Goal: Find specific page/section: Find specific page/section

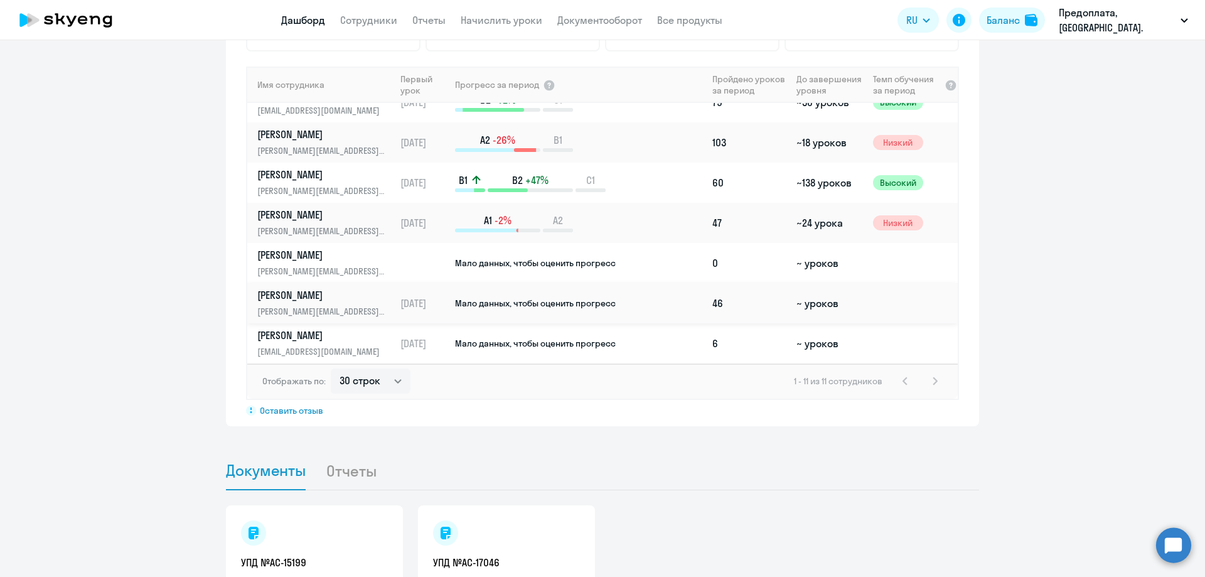
scroll to position [941, 0]
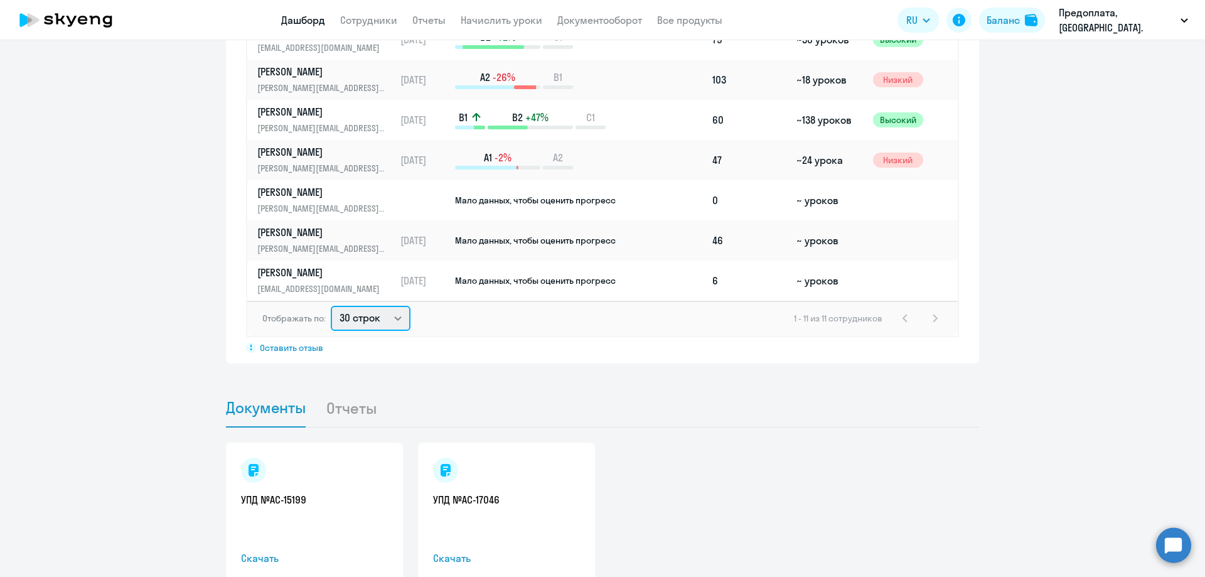
click at [389, 315] on select "30 строк 50 строк 100 строк" at bounding box center [371, 318] width 80 height 25
select select "100"
click at [331, 306] on select "30 строк 50 строк 100 строк" at bounding box center [371, 318] width 80 height 25
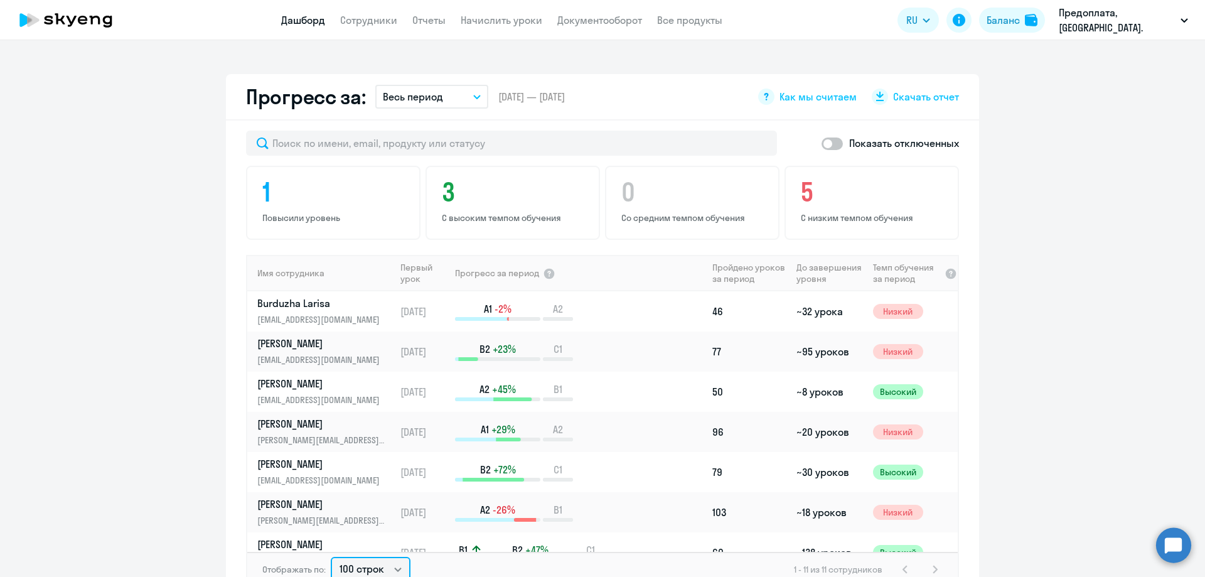
scroll to position [439, 0]
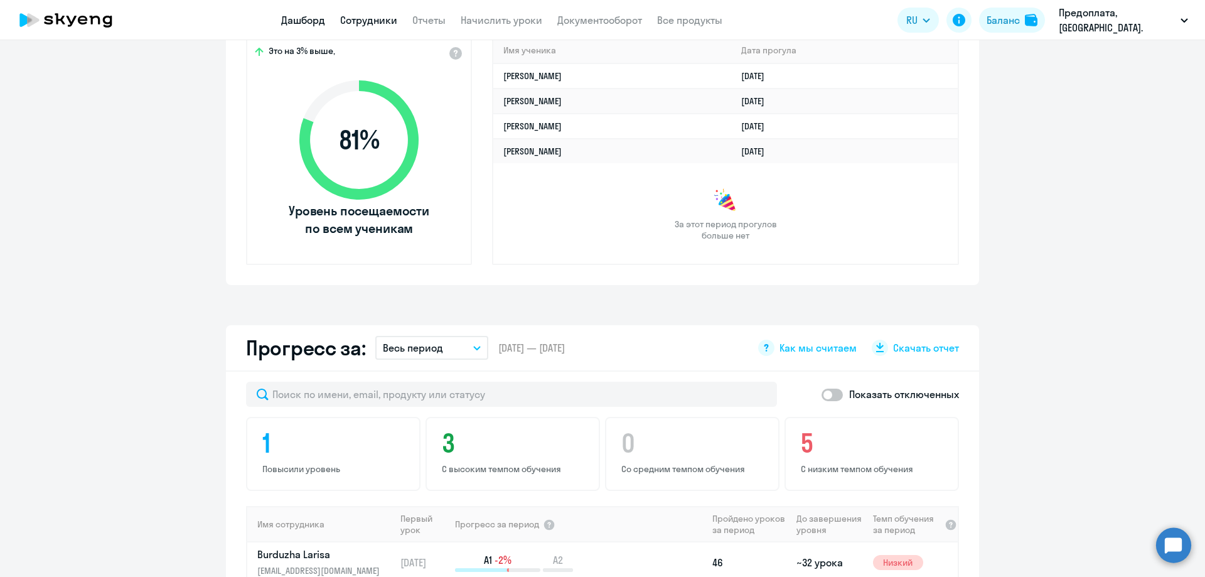
click at [382, 20] on link "Сотрудники" at bounding box center [368, 20] width 57 height 13
select select "30"
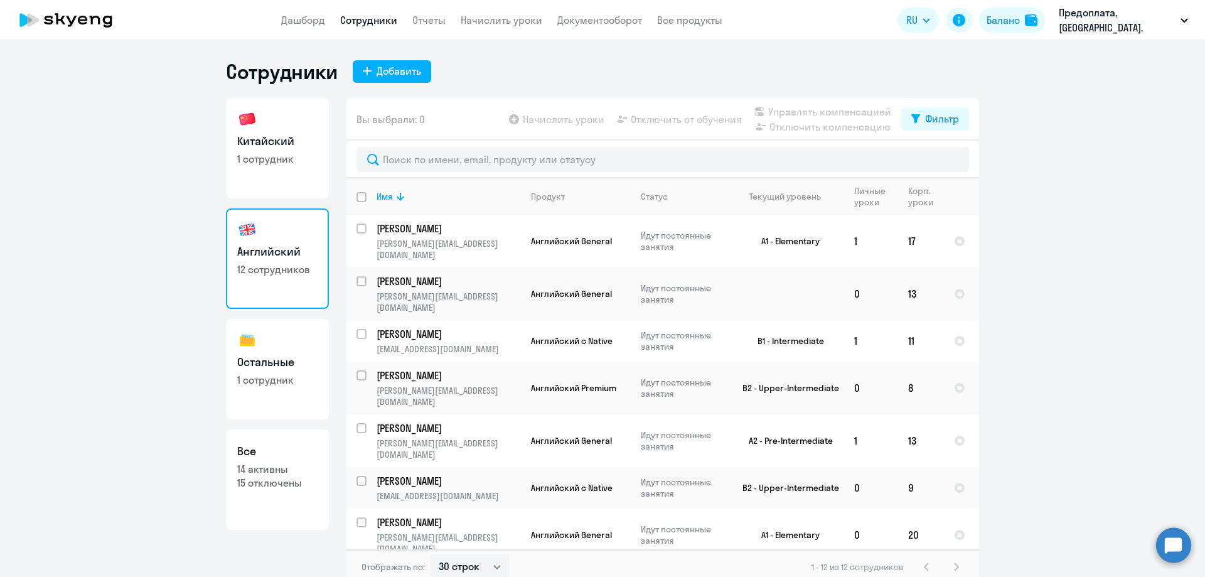
click at [60, 22] on icon at bounding box center [66, 19] width 110 height 31
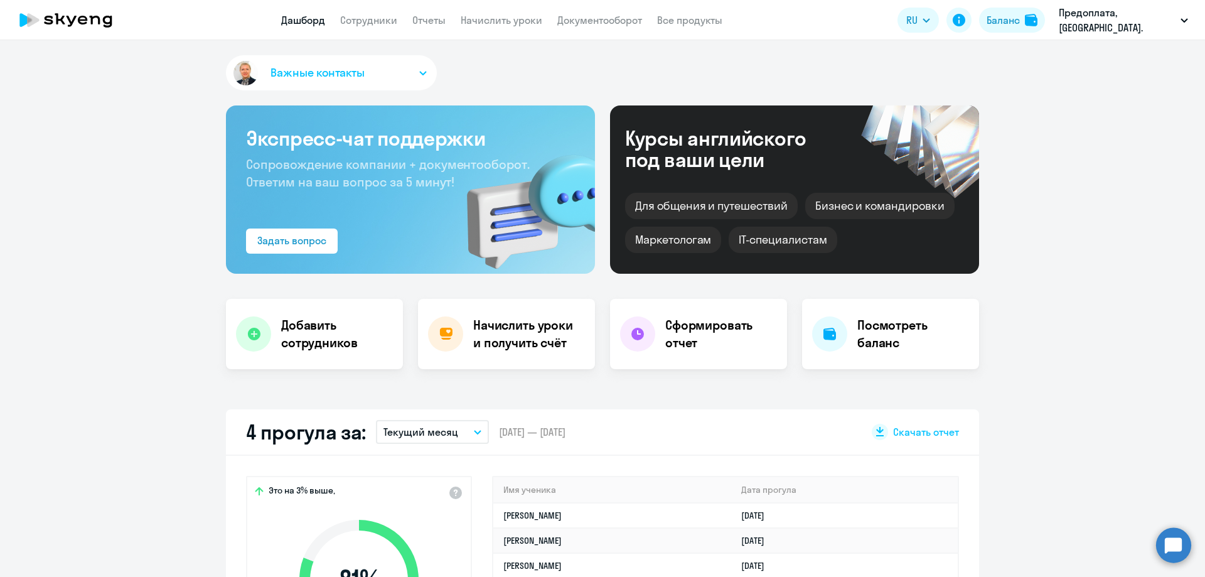
select select "30"
click at [82, 18] on icon at bounding box center [82, 20] width 9 height 9
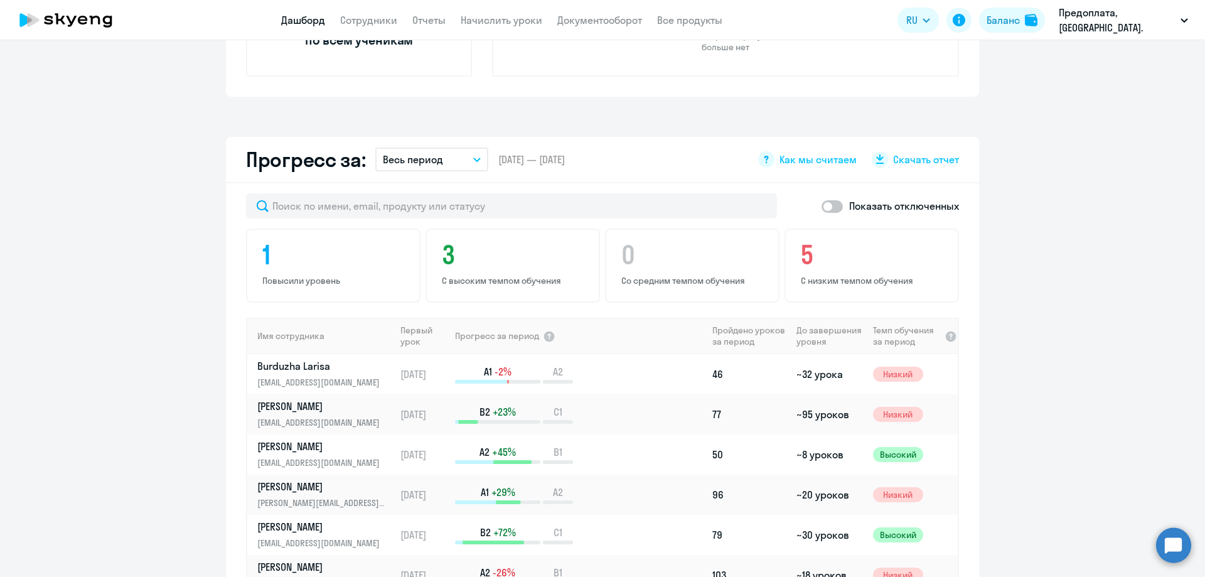
scroll to position [314, 0]
